Goal: Task Accomplishment & Management: Manage account settings

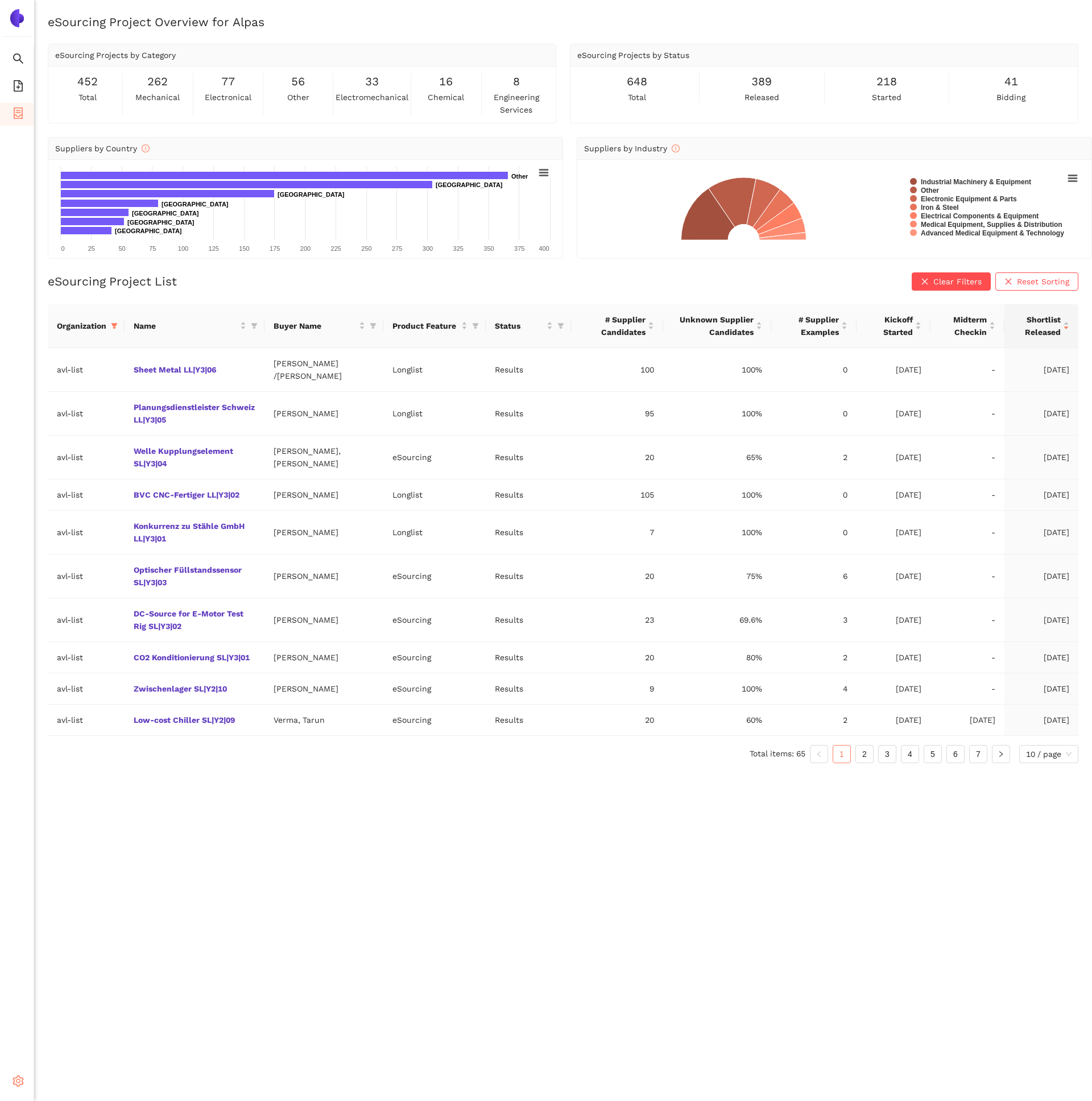
click at [11, 1073] on div "Settings" at bounding box center [17, 1083] width 34 height 23
click at [103, 997] on div "eSourcing Project Overview for Alpas eSourcing Projects by Category 452 total 2…" at bounding box center [563, 564] width 1058 height 1101
click at [67, 1001] on span "Internal Area" at bounding box center [82, 1000] width 50 height 9
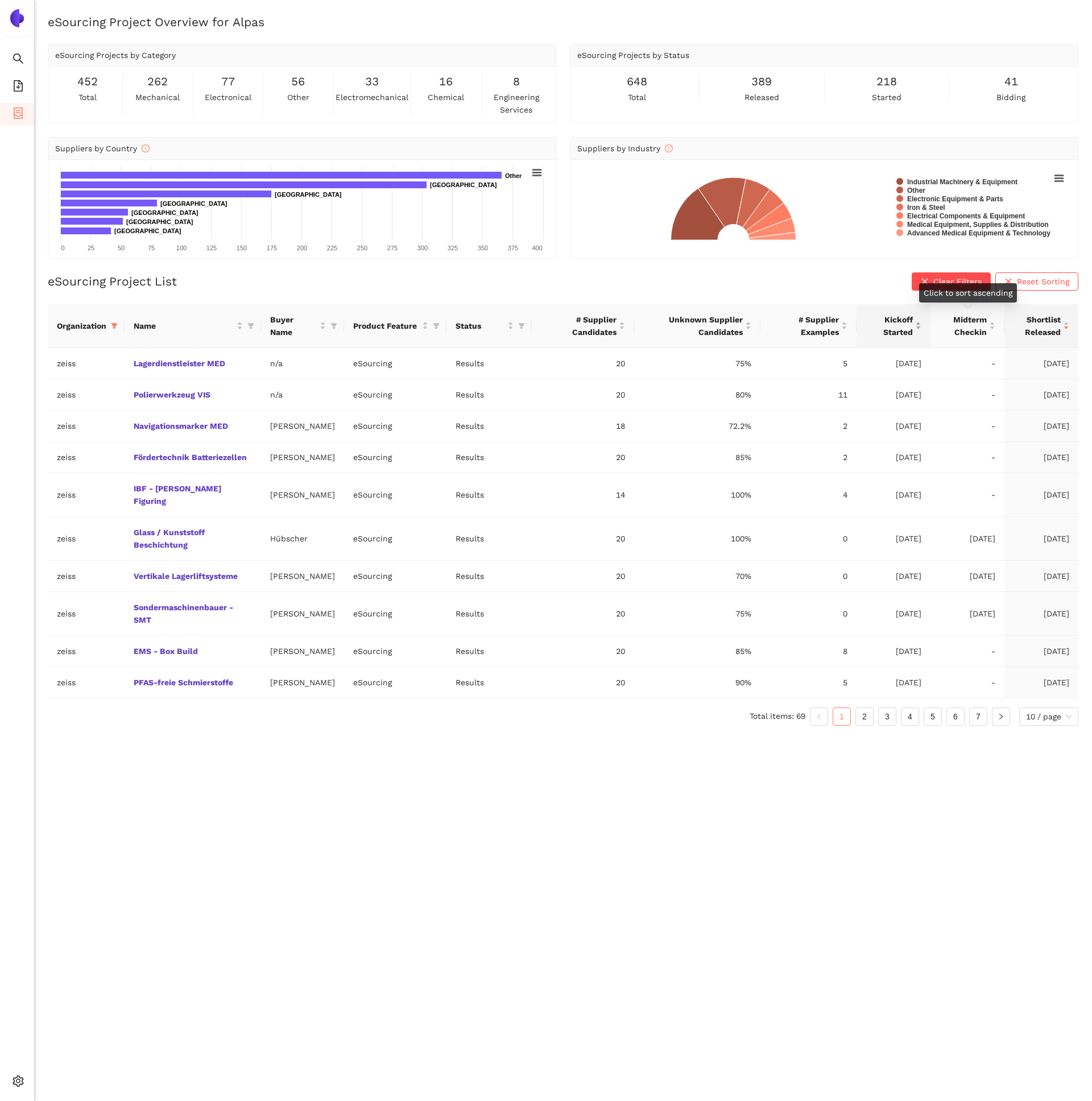
click at [914, 324] on div "Kickoff Started" at bounding box center [894, 326] width 55 height 25
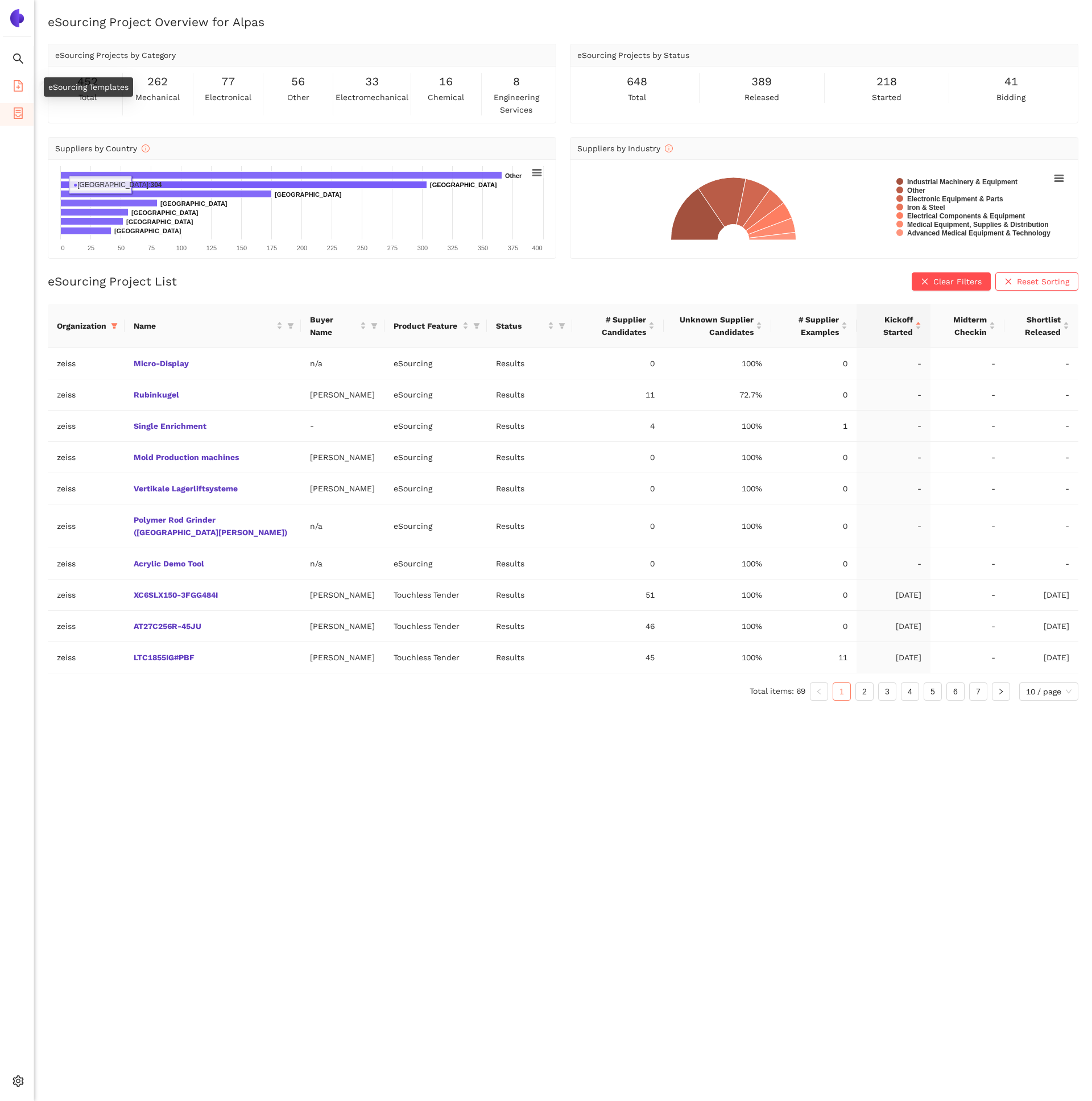
click at [21, 79] on span "file-add" at bounding box center [18, 88] width 11 height 23
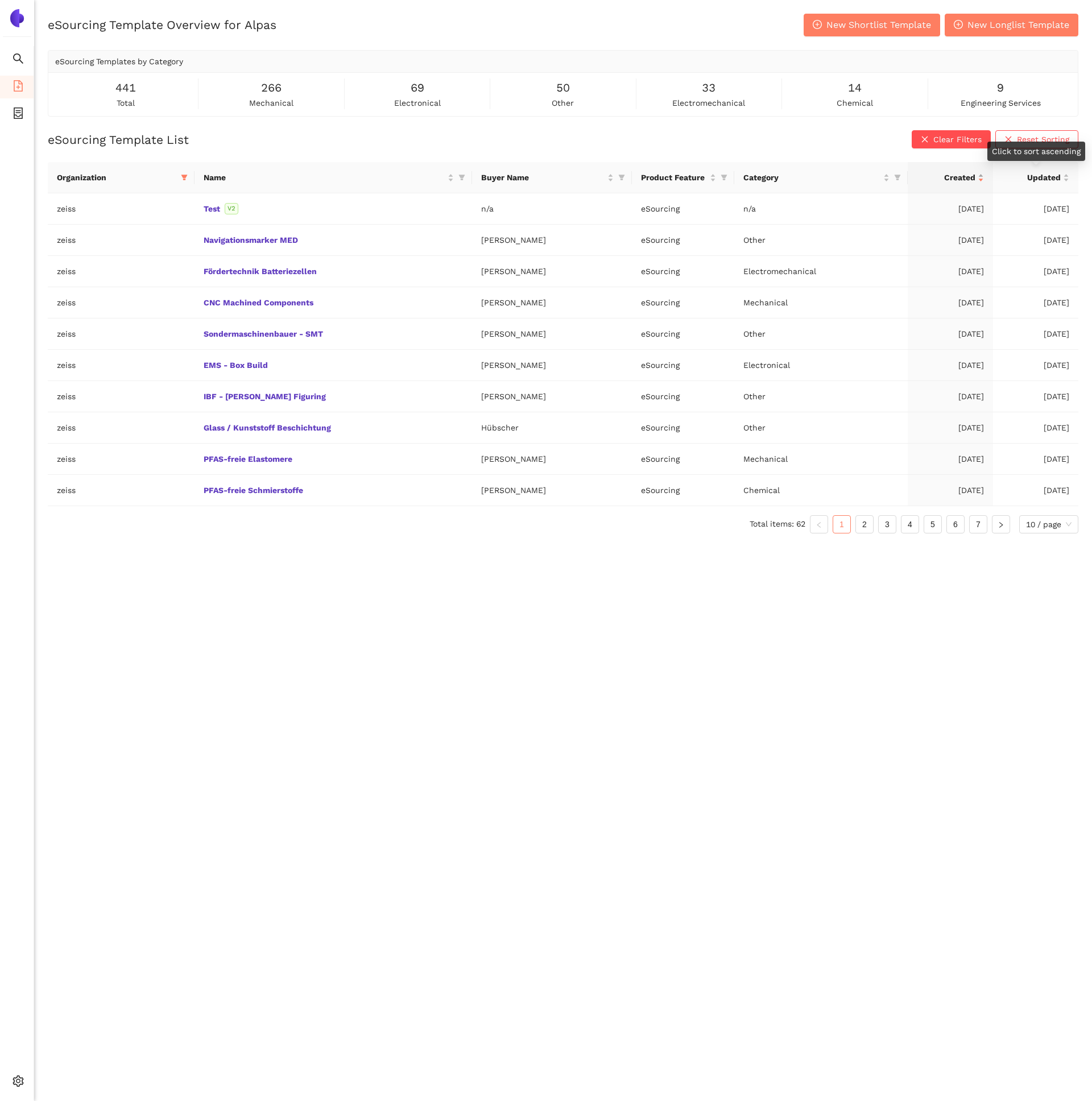
click at [984, 175] on div "Created" at bounding box center [950, 178] width 67 height 13
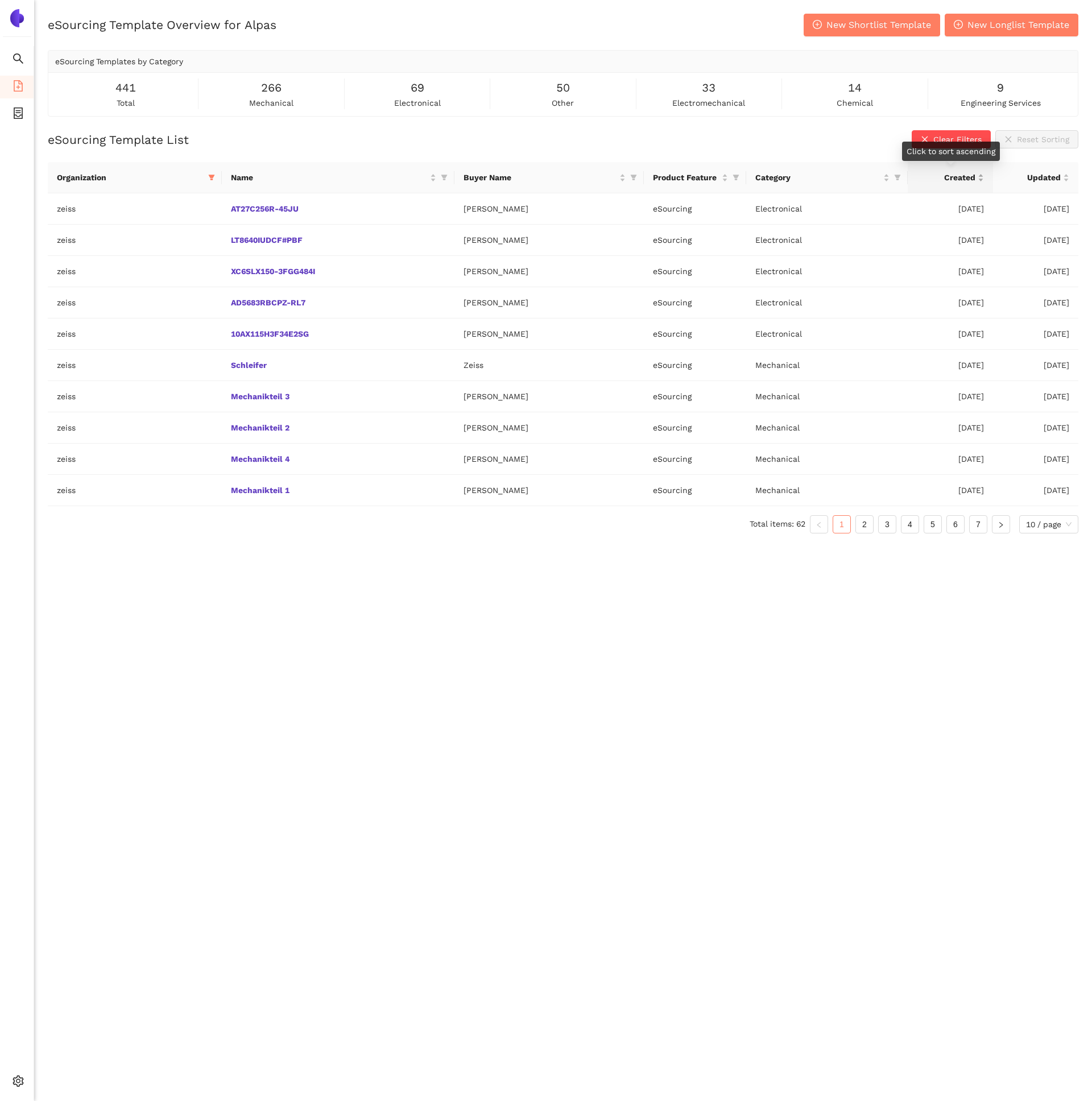
click at [984, 175] on div "Created" at bounding box center [950, 178] width 67 height 13
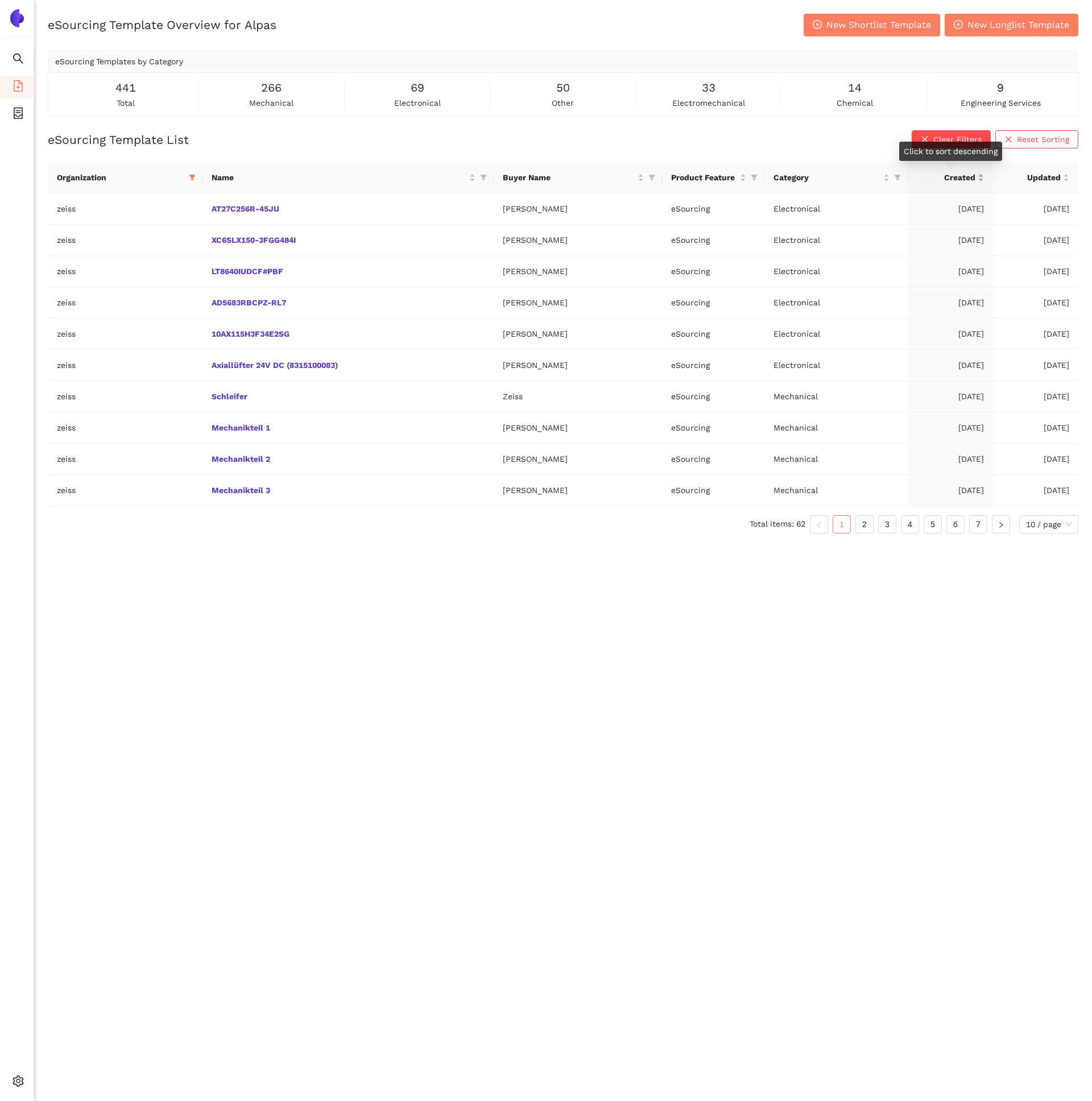
click at [984, 175] on div "Created" at bounding box center [950, 178] width 67 height 13
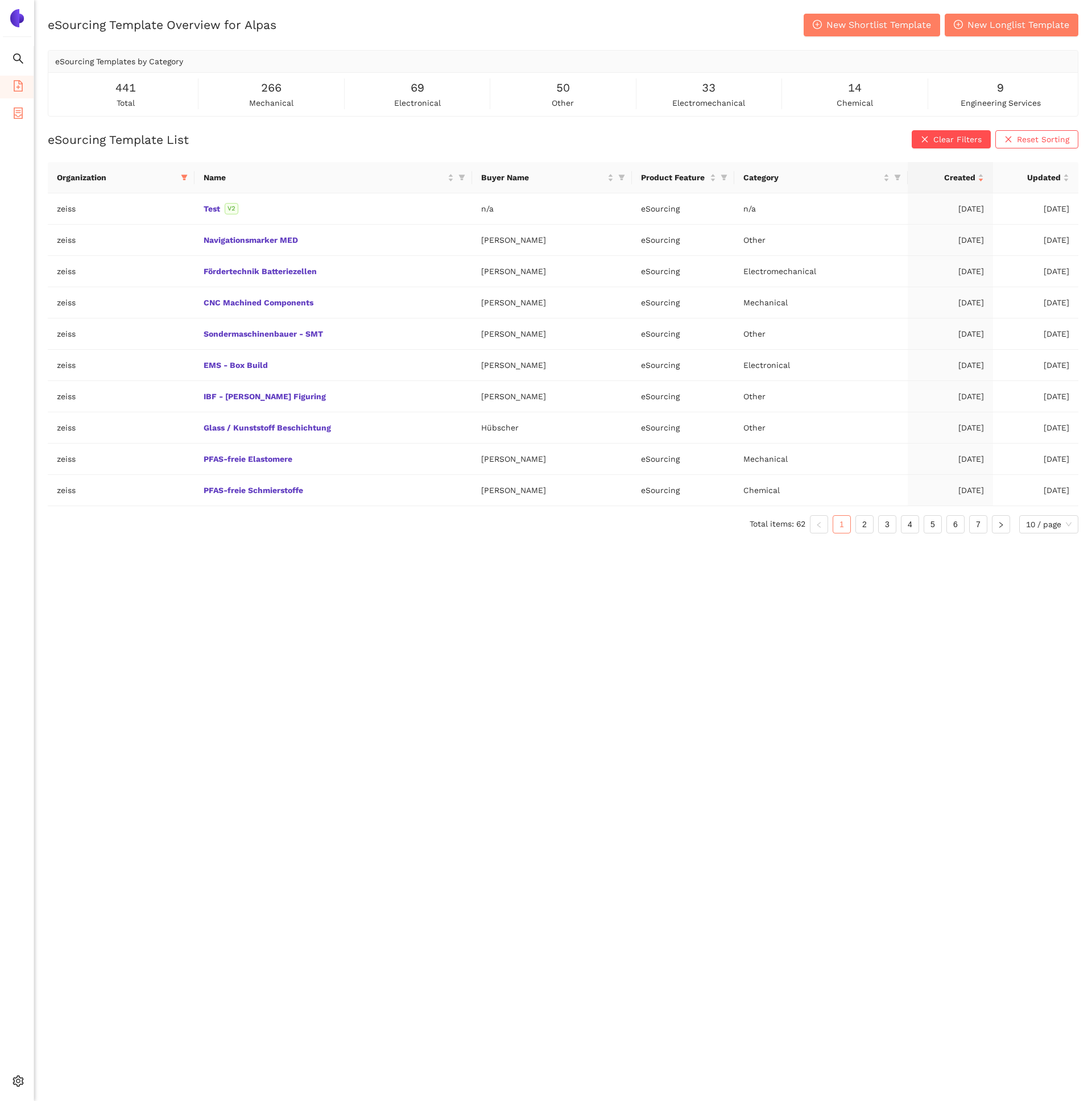
click at [14, 113] on icon "container" at bounding box center [18, 113] width 11 height 11
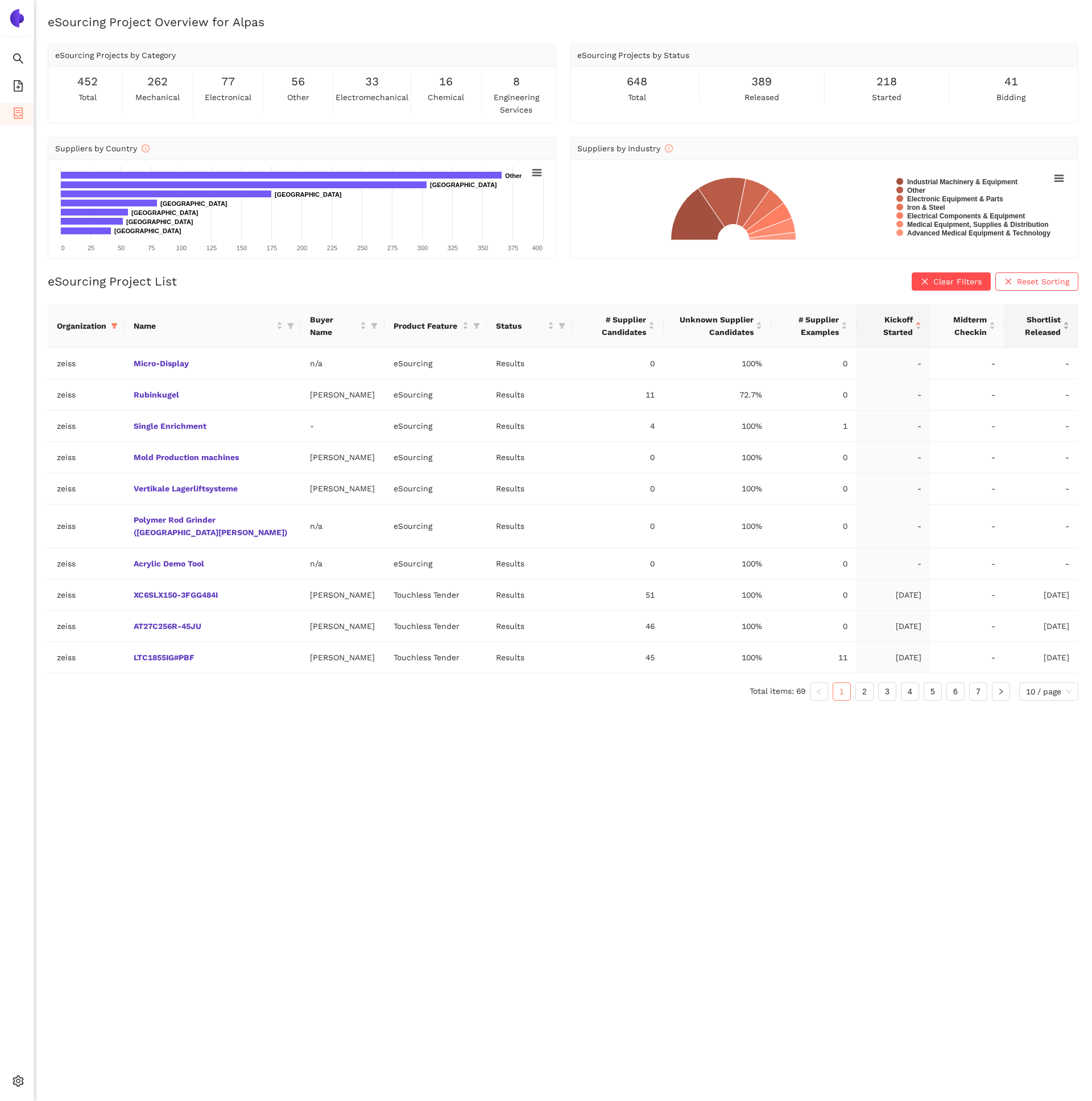
click at [1058, 328] on span "Shortlist Released" at bounding box center [1037, 326] width 47 height 25
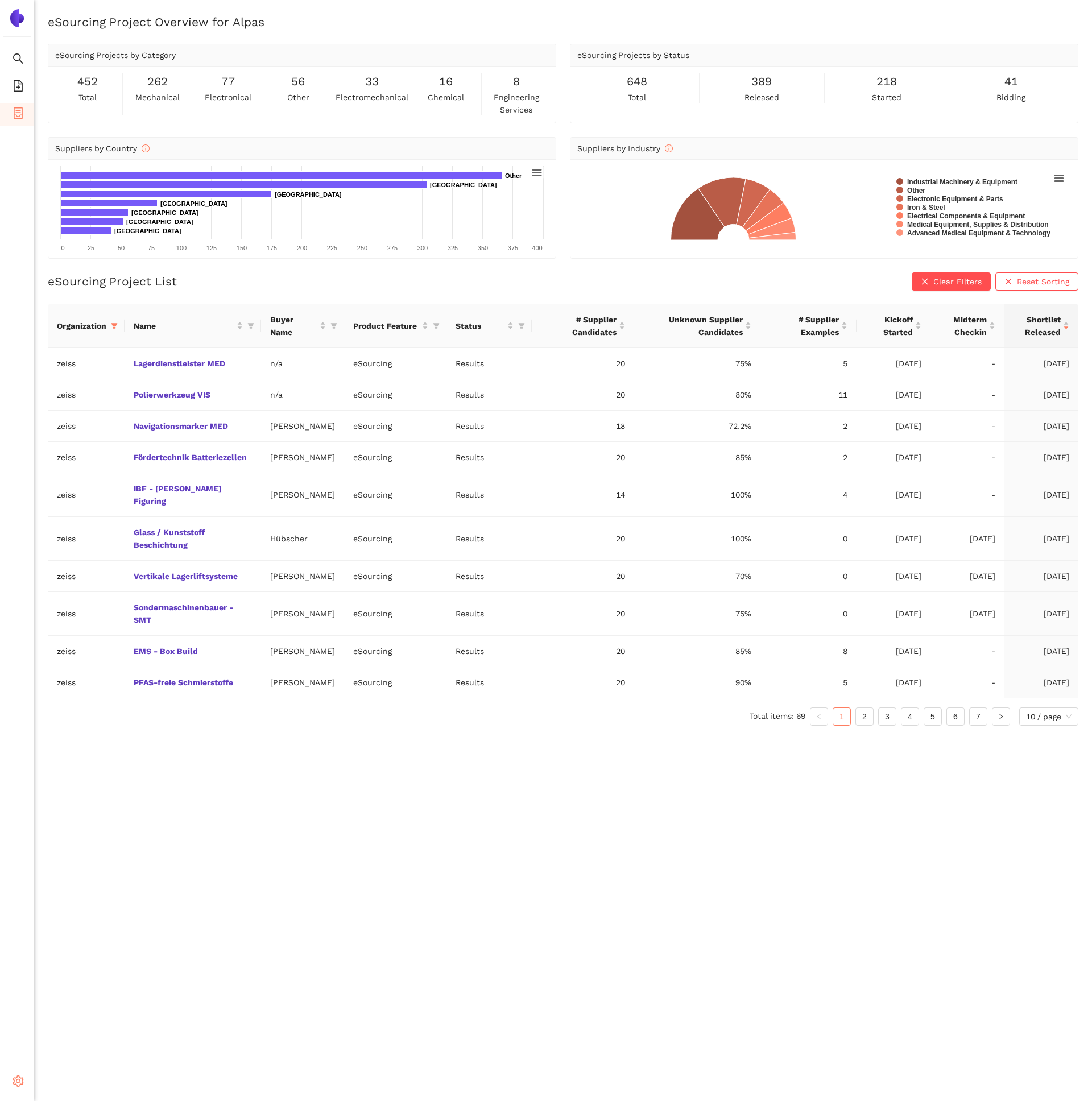
click at [26, 1084] on div "Settings" at bounding box center [17, 1083] width 34 height 23
click at [104, 1003] on span "Internal Area" at bounding box center [82, 1000] width 50 height 9
